Goal: Task Accomplishment & Management: Manage account settings

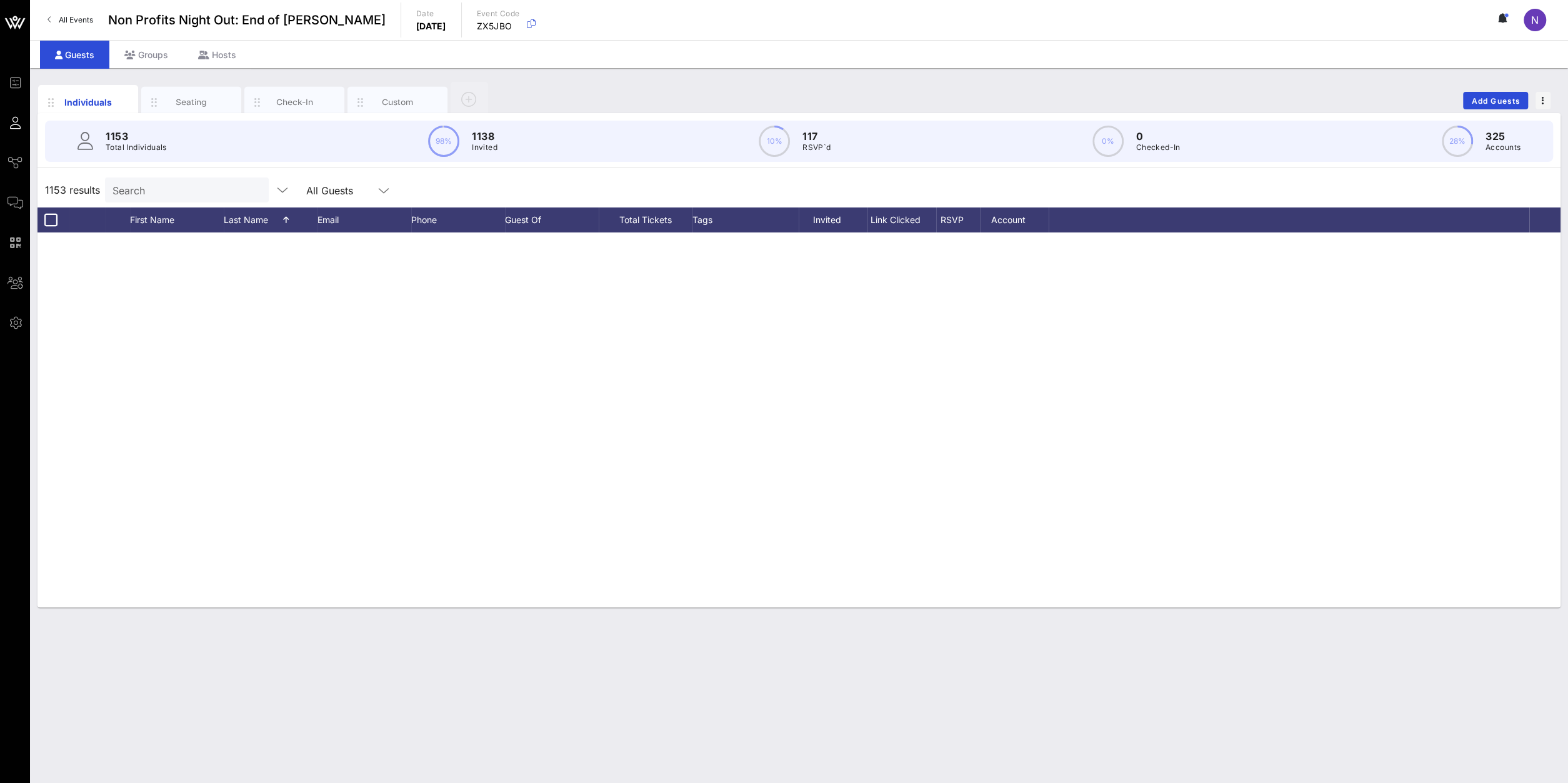
scroll to position [38506, 0]
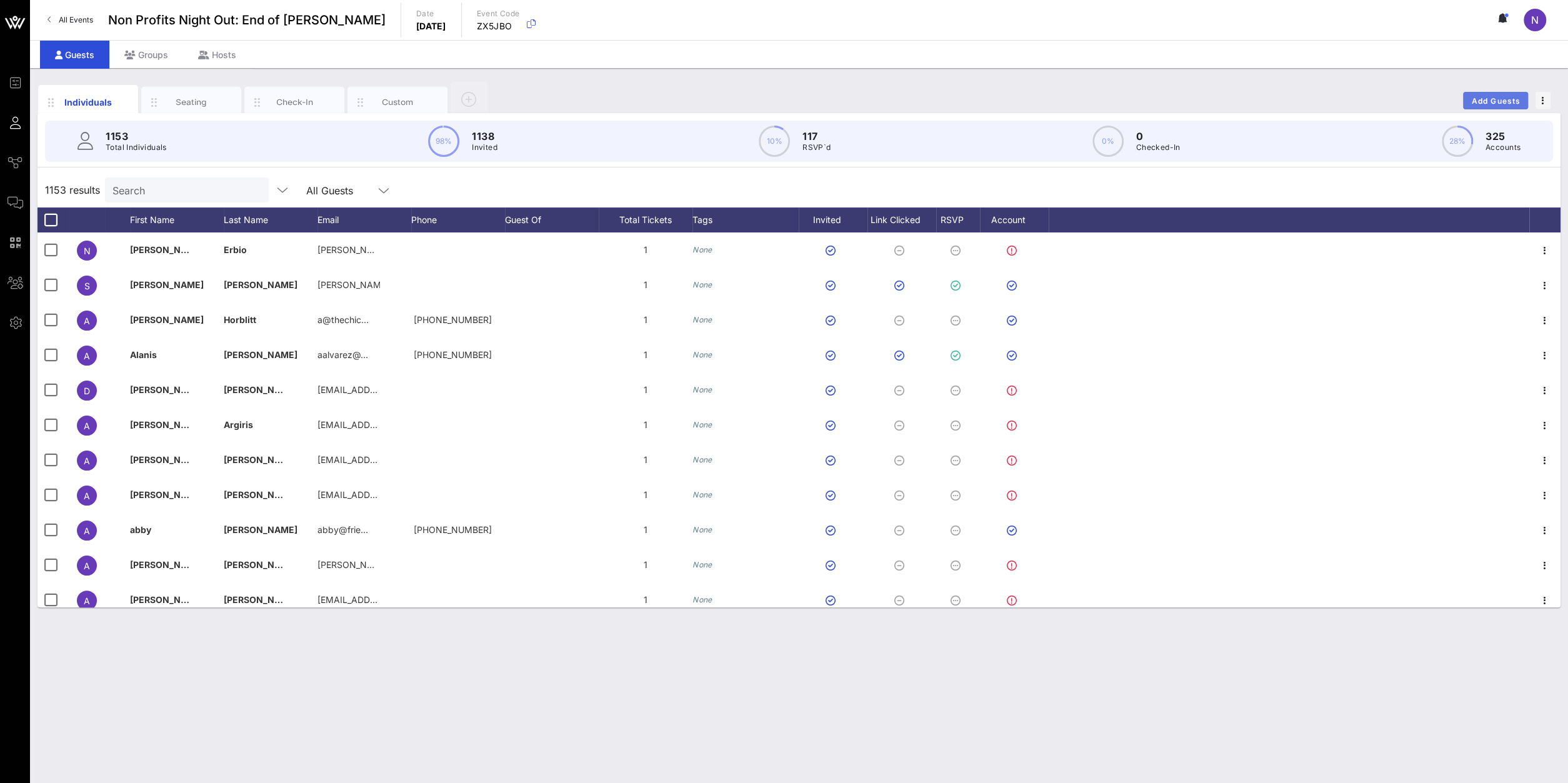
click at [1498, 102] on span "Add Guests" at bounding box center [1495, 100] width 50 height 9
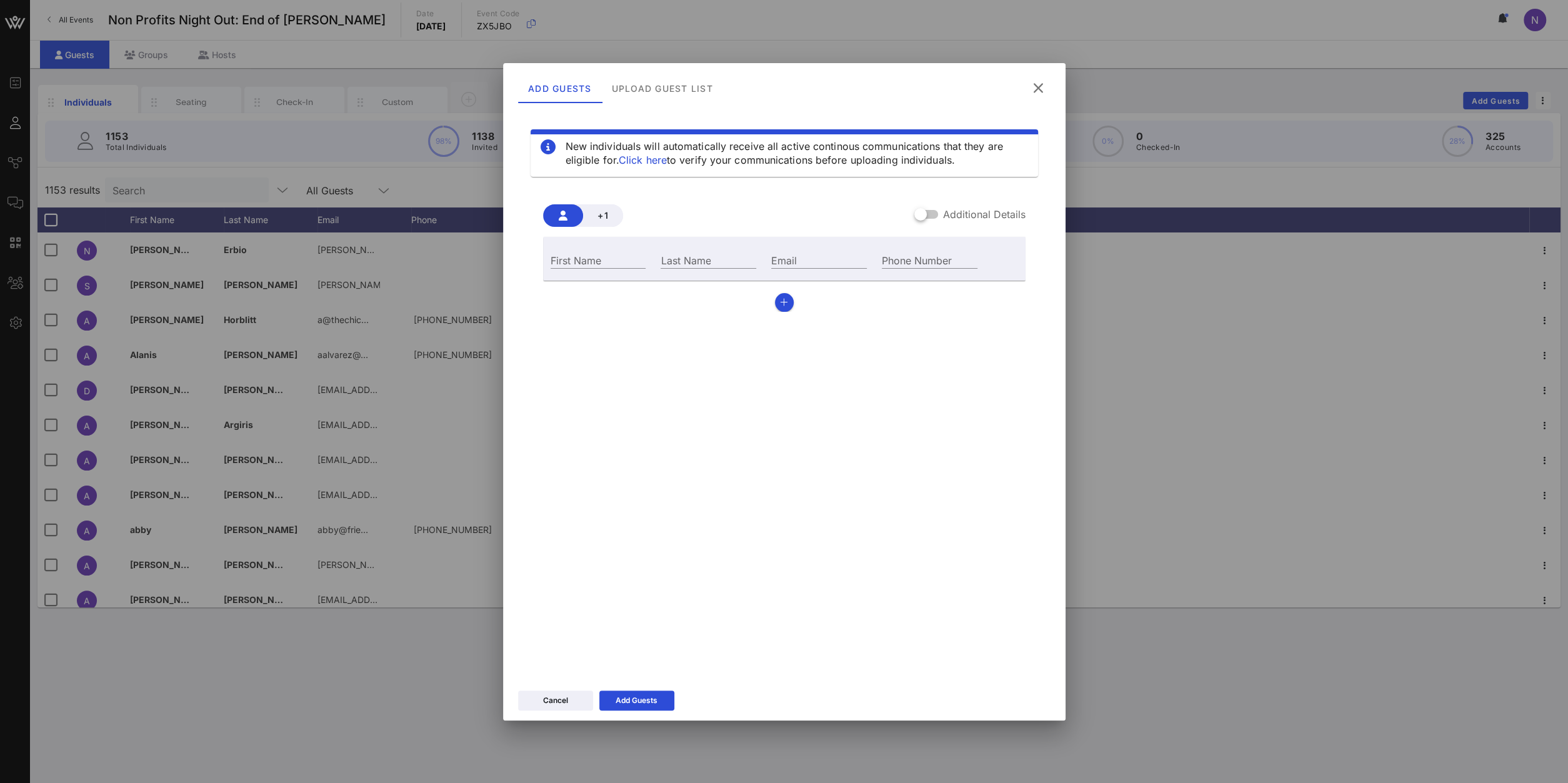
click at [588, 250] on div "First Name" at bounding box center [598, 258] width 111 height 34
click at [609, 258] on input "First Name" at bounding box center [598, 260] width 96 height 16
type input "Rachel"
type input "Dalton"
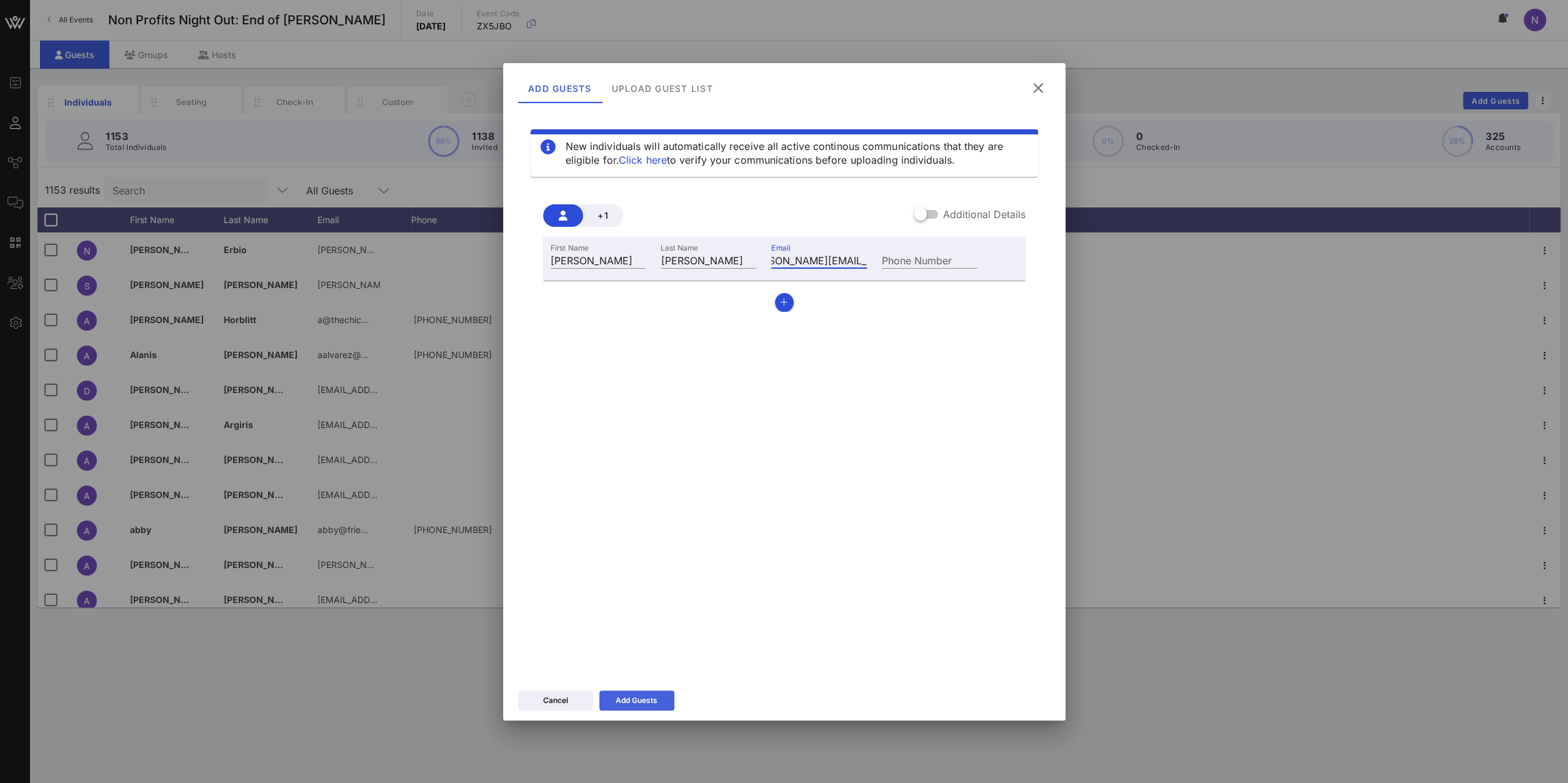
type input "rachel@racheldalton.com"
click at [645, 704] on div "Add Guests" at bounding box center [636, 701] width 42 height 13
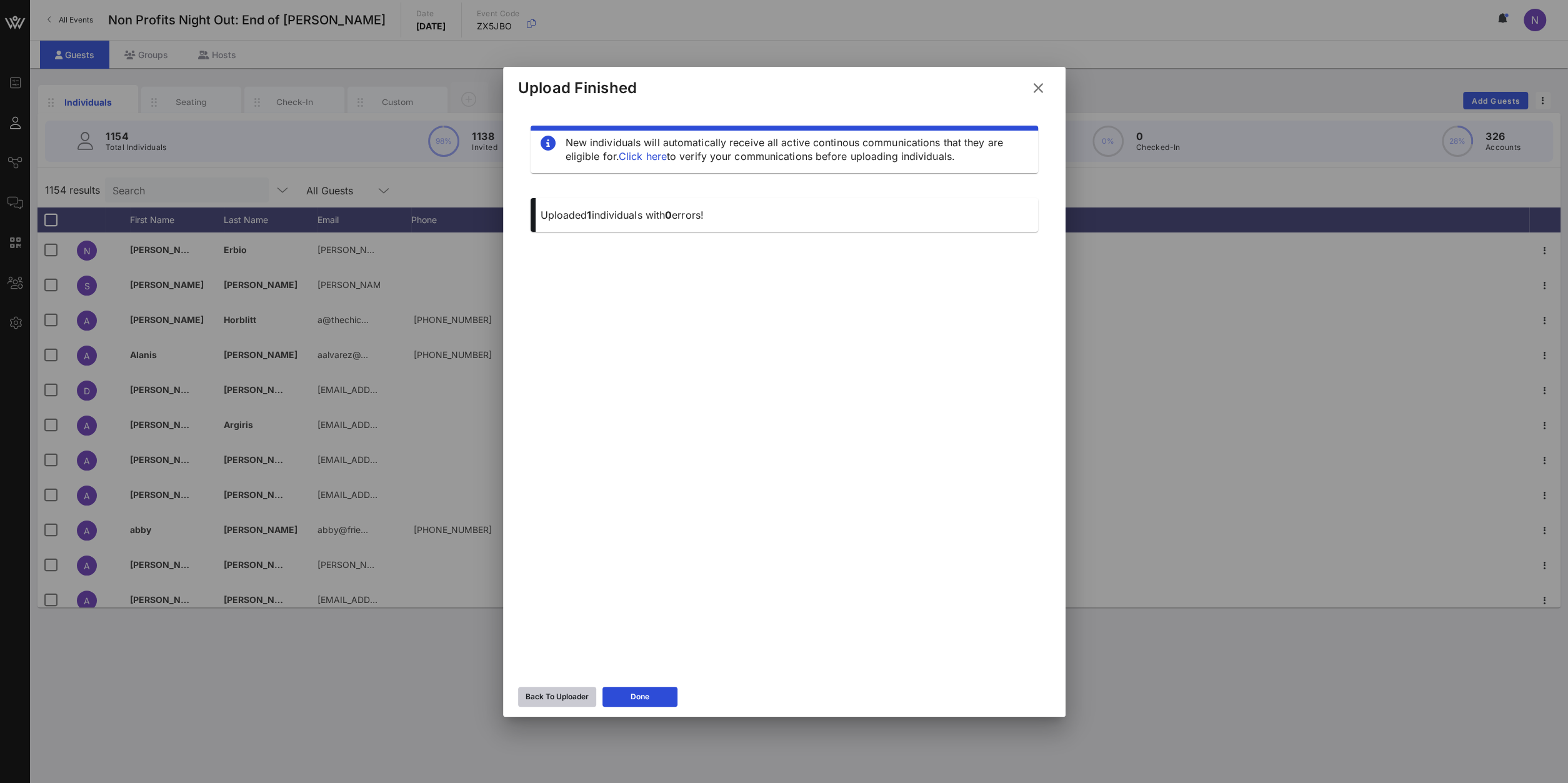
click at [543, 703] on button "Back To Uploader" at bounding box center [557, 697] width 78 height 20
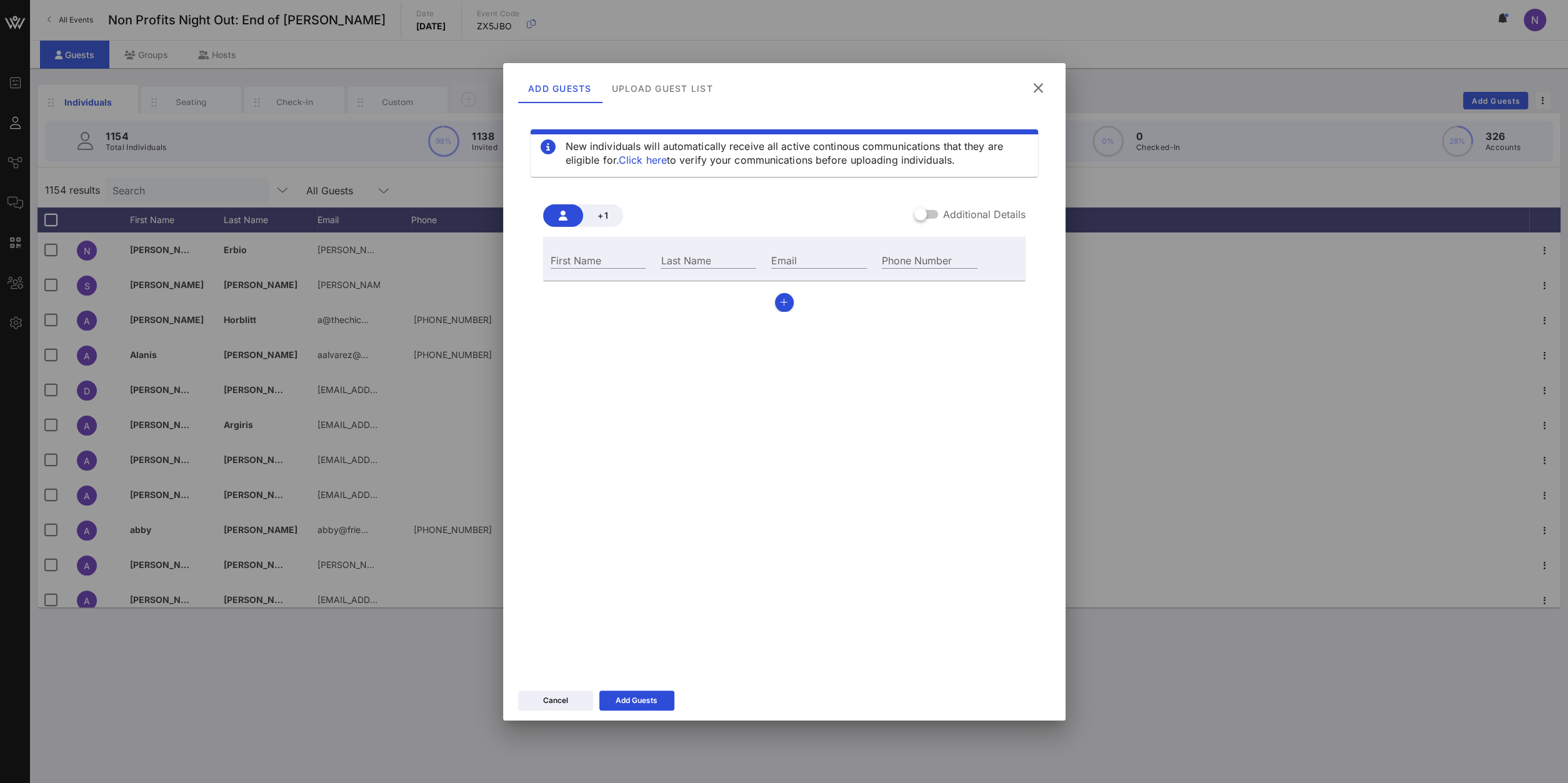
click at [1032, 81] on icon at bounding box center [1038, 88] width 17 height 15
